Goal: Task Accomplishment & Management: Use online tool/utility

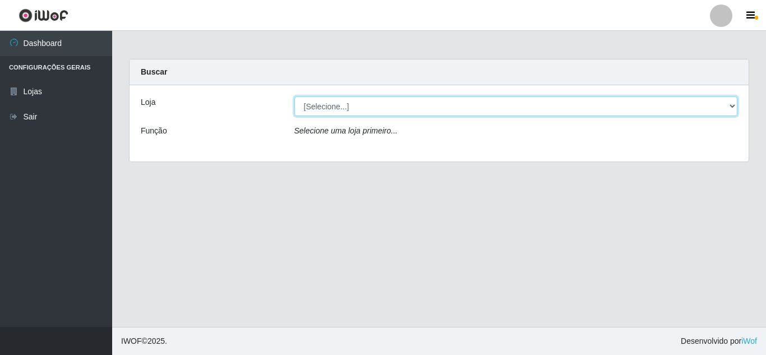
drag, startPoint x: 314, startPoint y: 102, endPoint x: 317, endPoint y: 112, distance: 9.9
click at [317, 112] on select "[Selecione...] Queiroz Atacadão - [GEOGRAPHIC_DATA]" at bounding box center [516, 106] width 444 height 20
select select "225"
click at [294, 96] on select "[Selecione...] Queiroz Atacadão - [GEOGRAPHIC_DATA]" at bounding box center [516, 106] width 444 height 20
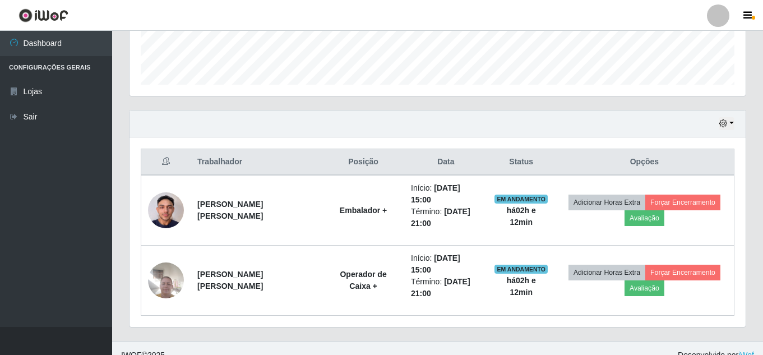
scroll to position [330, 0]
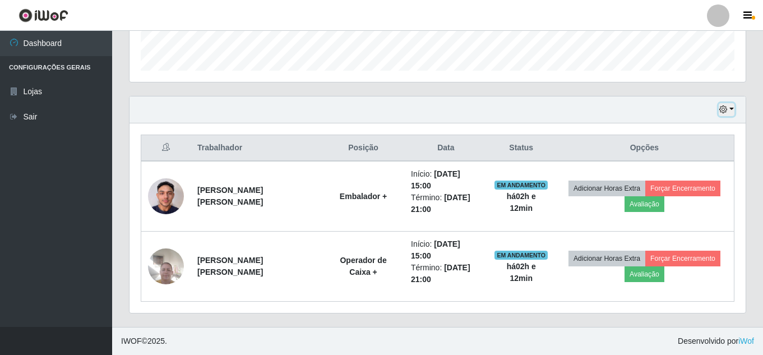
click at [722, 112] on icon "button" at bounding box center [723, 109] width 8 height 8
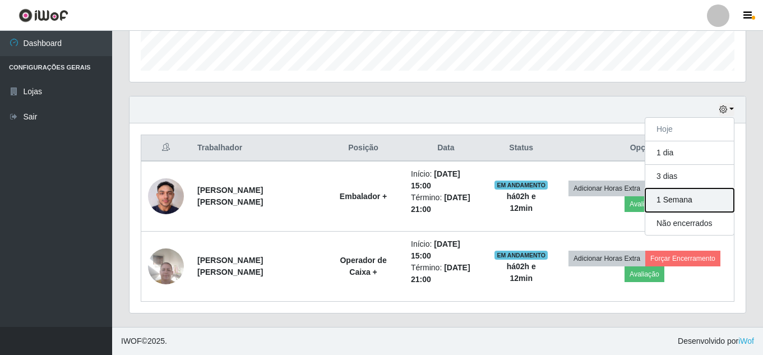
click at [684, 202] on button "1 Semana" at bounding box center [689, 200] width 89 height 24
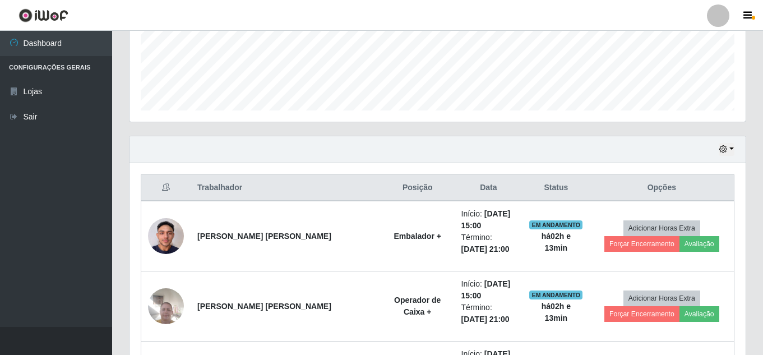
scroll to position [280, 0]
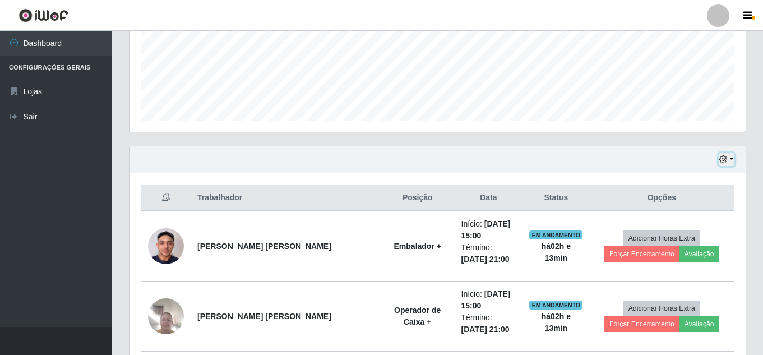
click at [723, 158] on icon "button" at bounding box center [723, 159] width 8 height 8
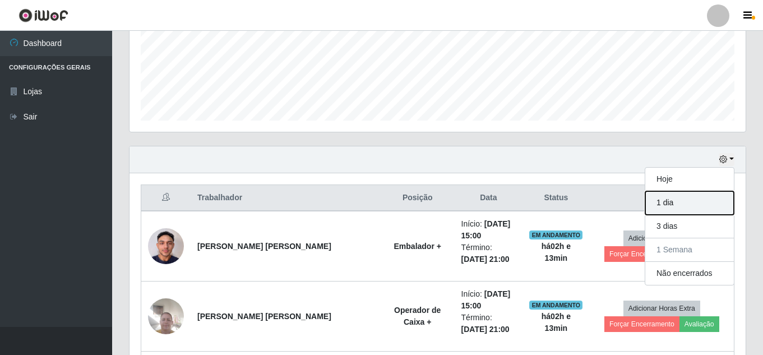
click at [685, 207] on button "1 dia" at bounding box center [689, 203] width 89 height 24
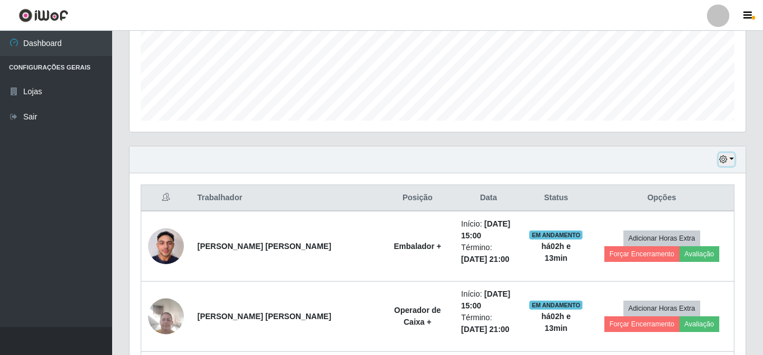
click at [723, 160] on icon "button" at bounding box center [723, 159] width 8 height 8
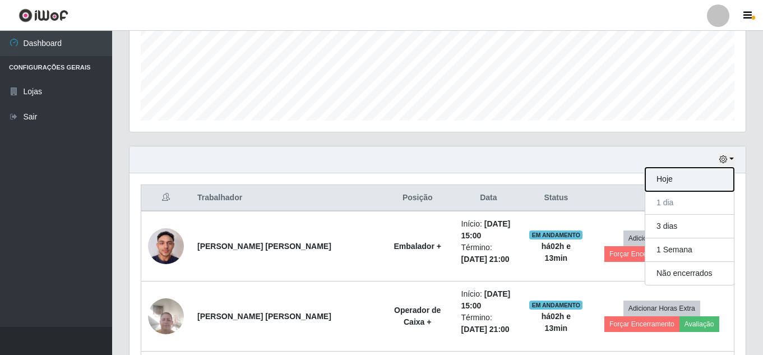
click at [677, 182] on button "Hoje" at bounding box center [689, 180] width 89 height 24
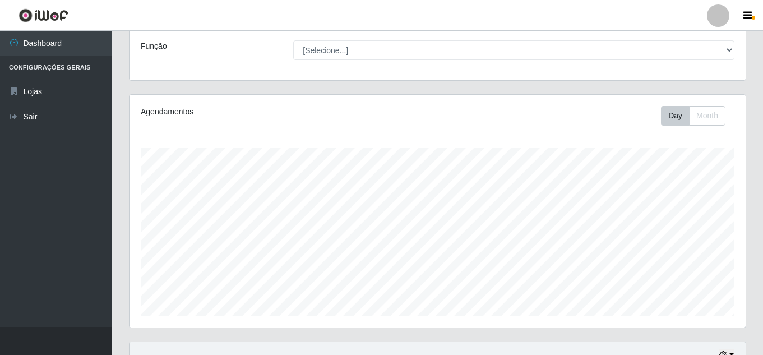
scroll to position [0, 0]
